Goal: Task Accomplishment & Management: Manage account settings

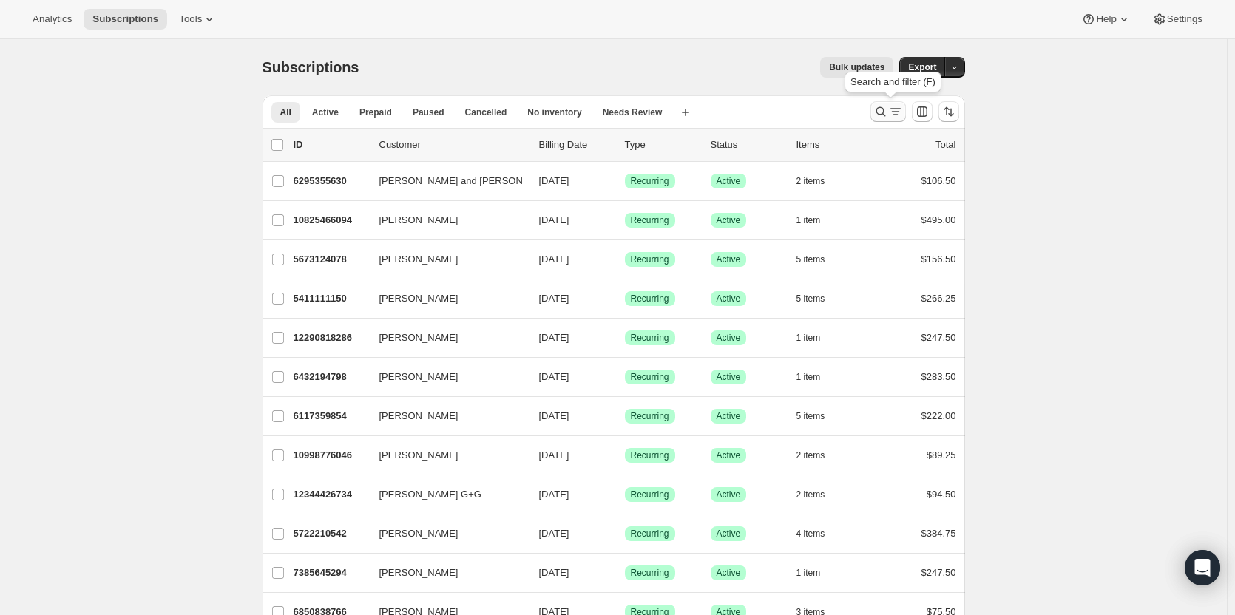
click at [887, 113] on icon "Search and filter results" at bounding box center [880, 111] width 15 height 15
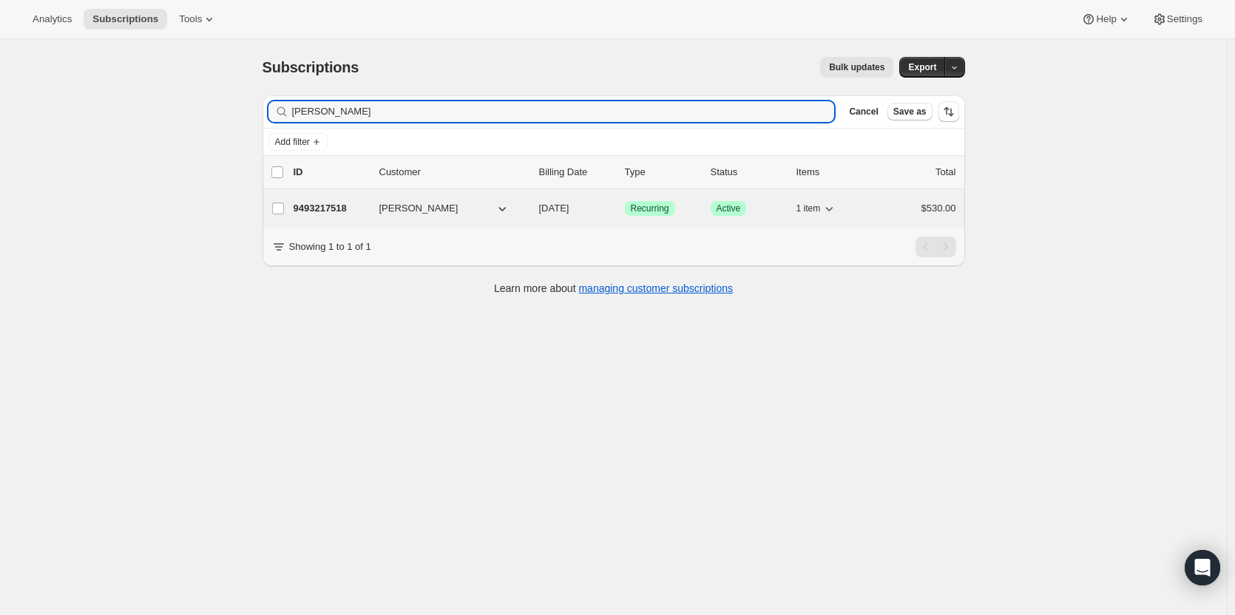
type input "[PERSON_NAME]"
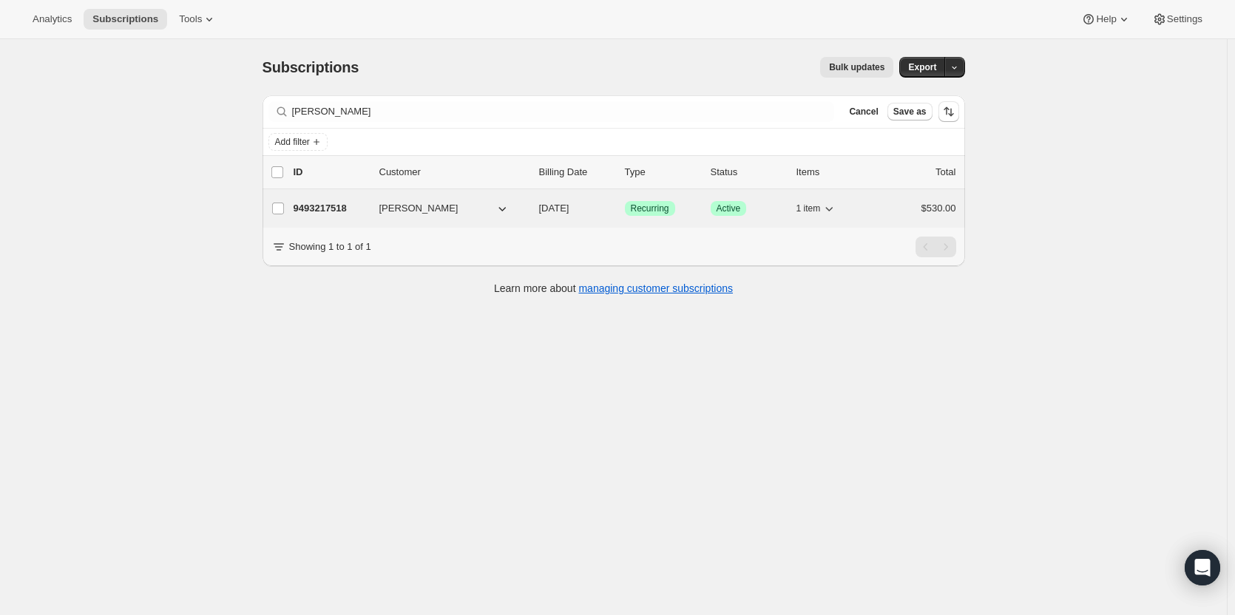
click at [341, 207] on p "9493217518" at bounding box center [330, 208] width 74 height 15
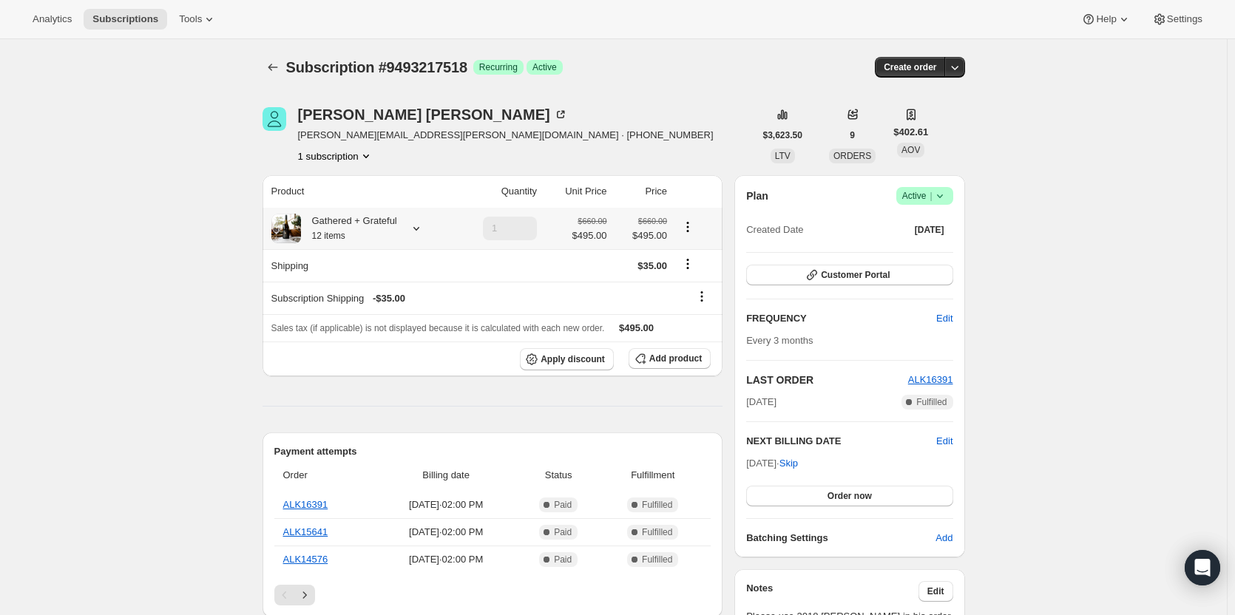
click at [415, 231] on icon at bounding box center [416, 228] width 15 height 15
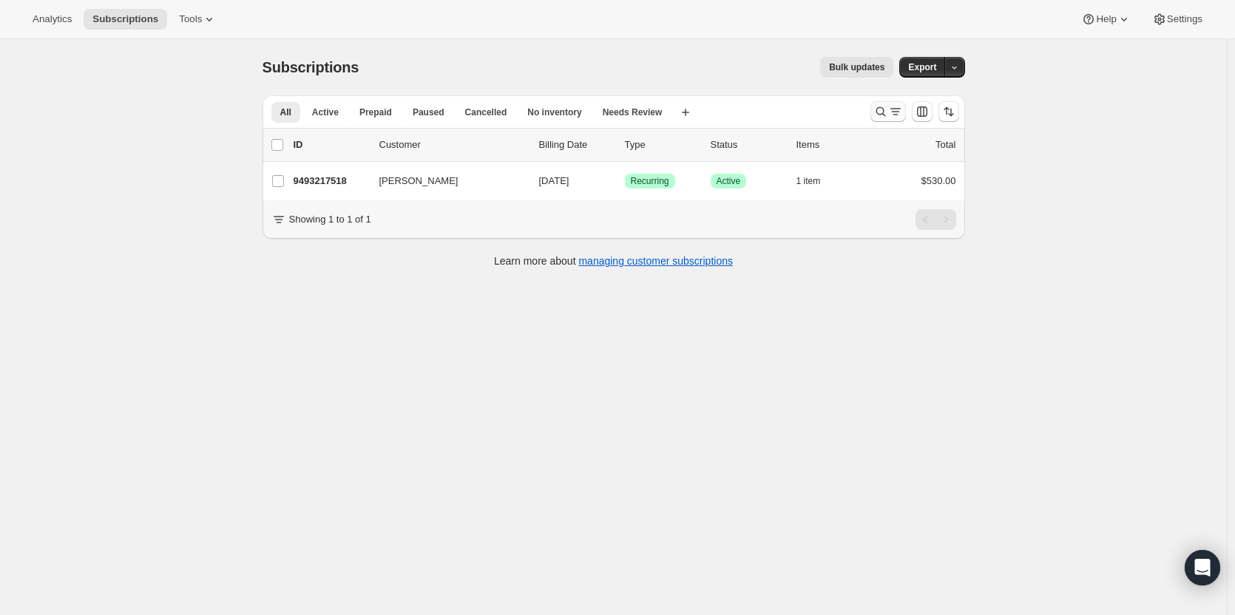
click at [879, 111] on icon "Search and filter results" at bounding box center [880, 111] width 15 height 15
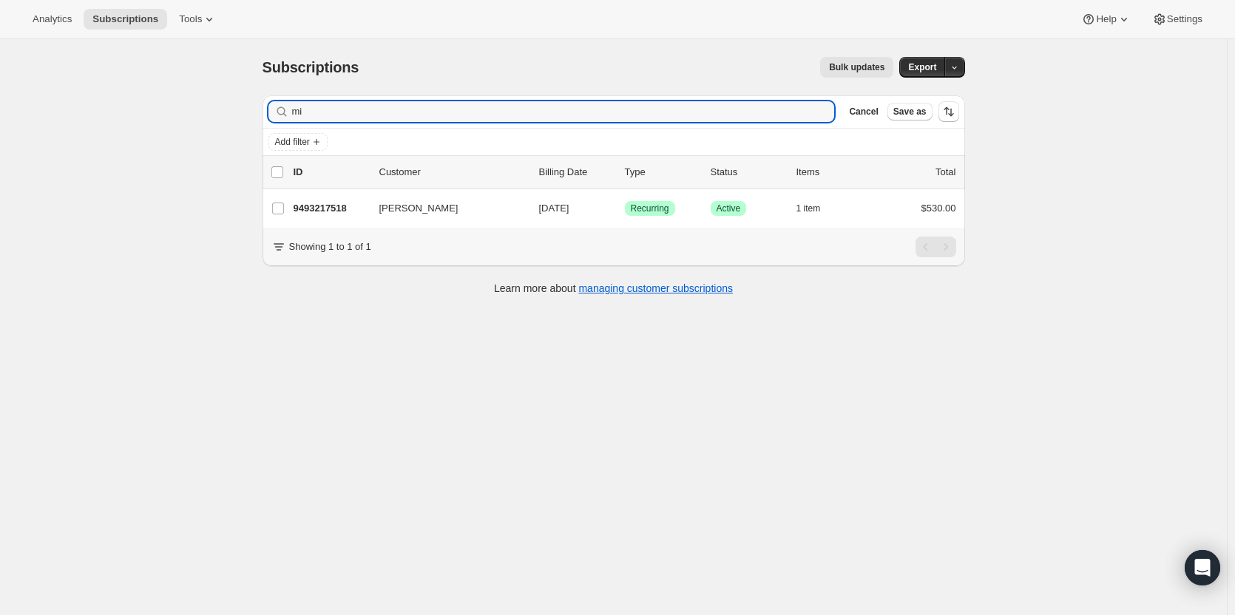
type input "m"
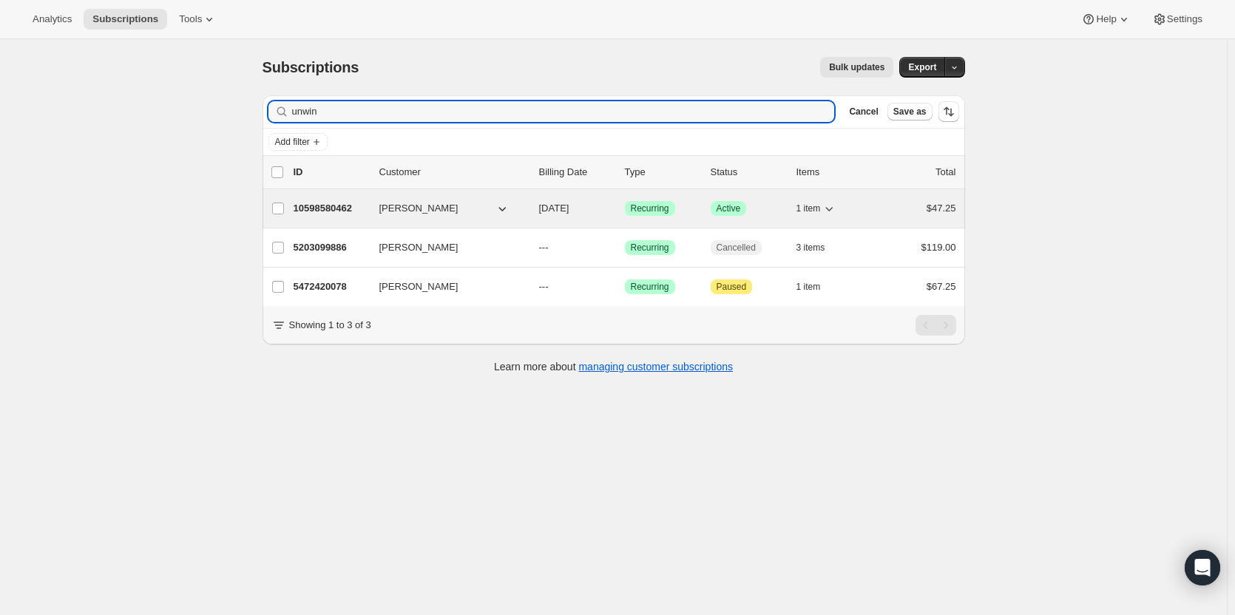
type input "unwin"
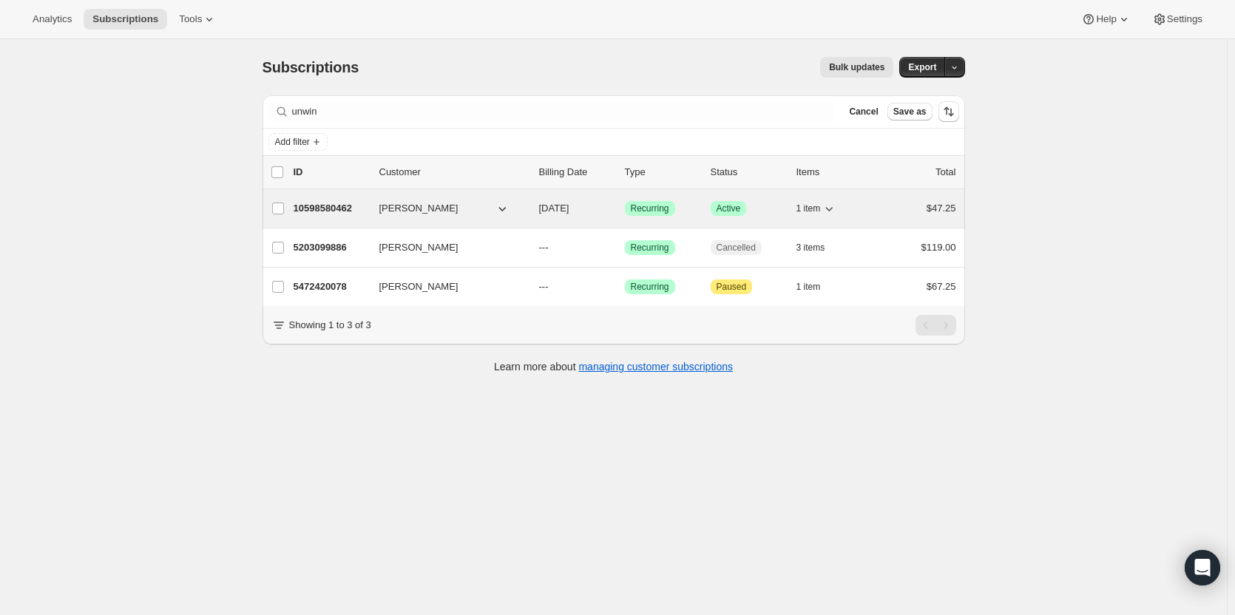
click at [343, 206] on p "10598580462" at bounding box center [330, 208] width 74 height 15
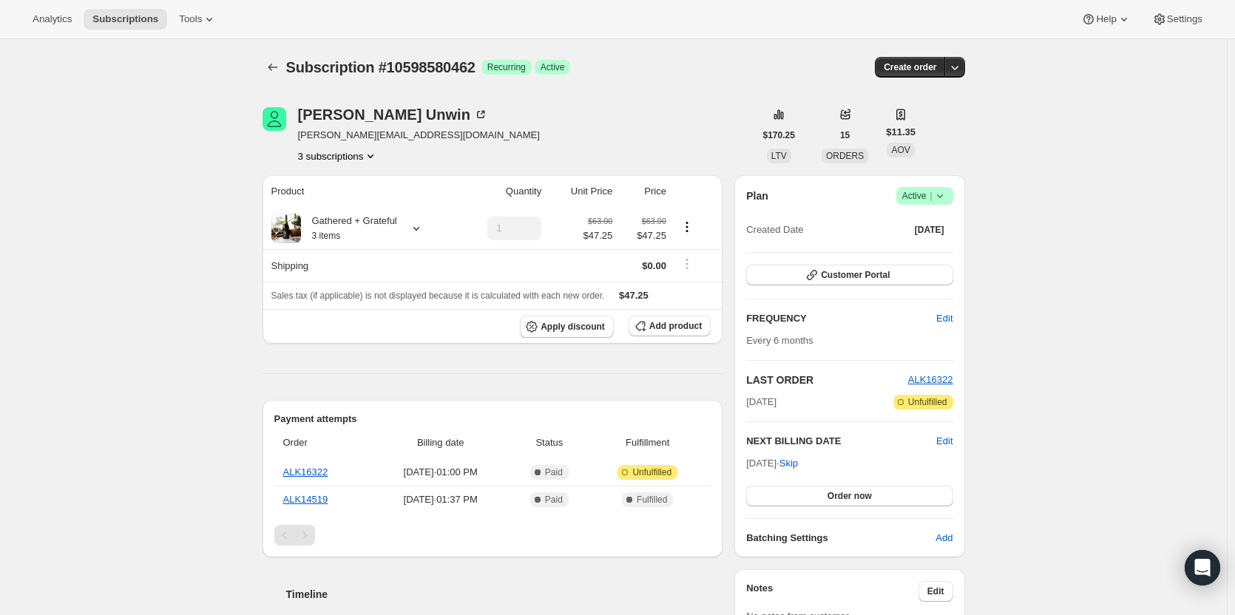
click at [940, 194] on icon at bounding box center [939, 196] width 15 height 15
click at [940, 223] on span "Pause subscription" at bounding box center [927, 225] width 81 height 11
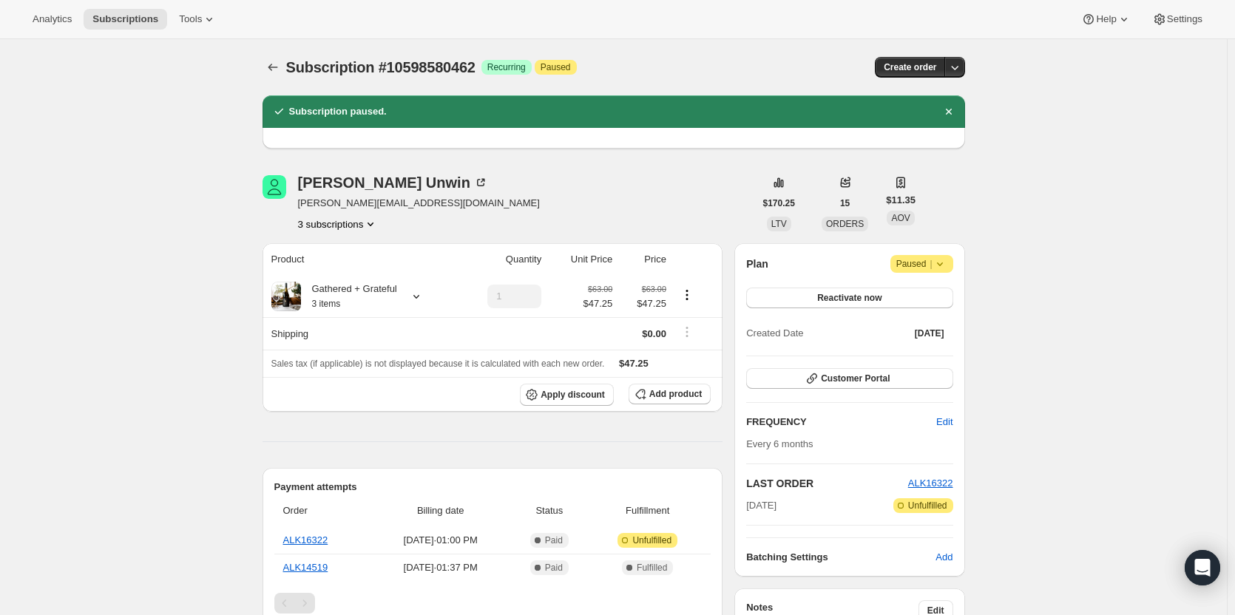
click at [946, 262] on icon at bounding box center [939, 264] width 15 height 15
